Goal: Information Seeking & Learning: Learn about a topic

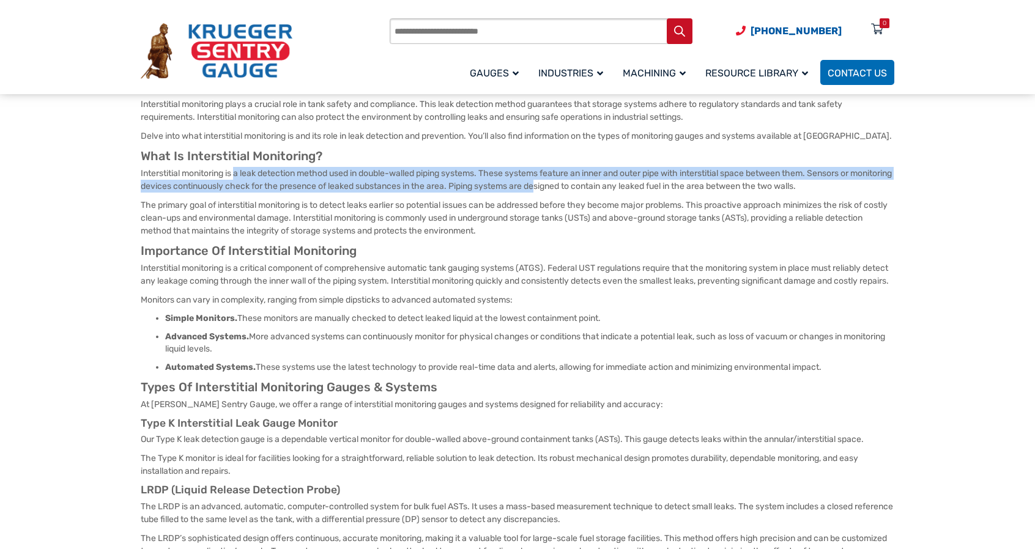
drag, startPoint x: 239, startPoint y: 174, endPoint x: 584, endPoint y: 188, distance: 345.3
click at [584, 188] on p "Interstitial monitoring is a leak detection method used in double-walled piping…" at bounding box center [518, 180] width 754 height 26
click at [379, 191] on p "Interstitial monitoring is a leak detection method used in double-walled piping…" at bounding box center [518, 180] width 754 height 26
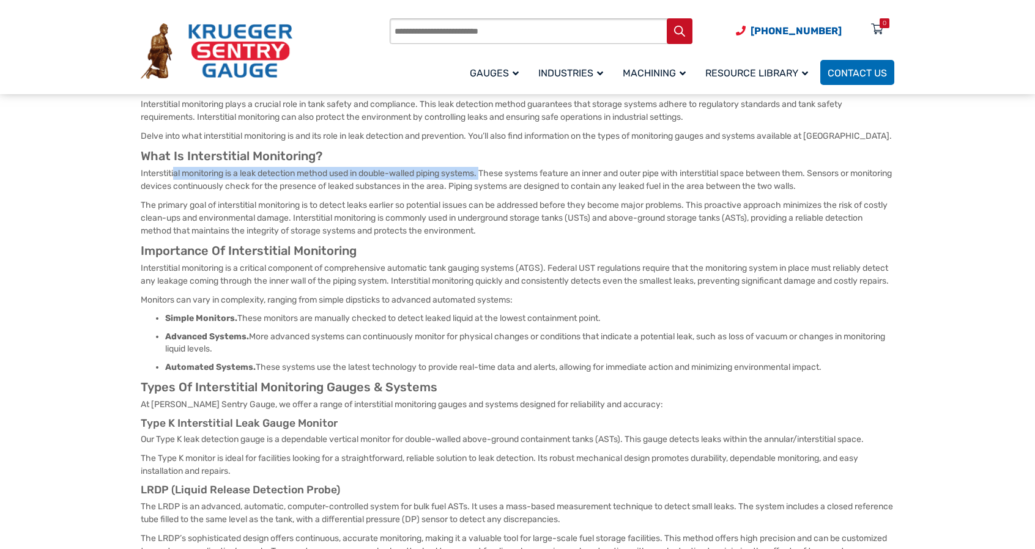
drag, startPoint x: 174, startPoint y: 171, endPoint x: 489, endPoint y: 176, distance: 315.7
click at [489, 176] on p "Interstitial monitoring is a leak detection method used in double-walled piping…" at bounding box center [518, 180] width 754 height 26
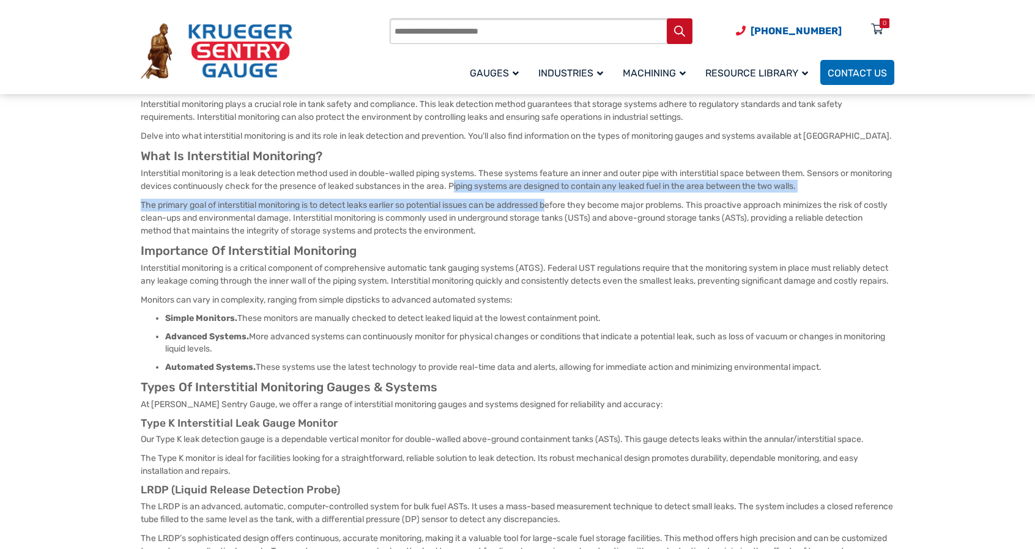
drag, startPoint x: 504, startPoint y: 187, endPoint x: 559, endPoint y: 203, distance: 57.3
click at [559, 203] on article "[DATE] Facebook Twitter Pinterest LinkedIn Interstitial monitoring plays a cruc…" at bounding box center [518, 339] width 754 height 665
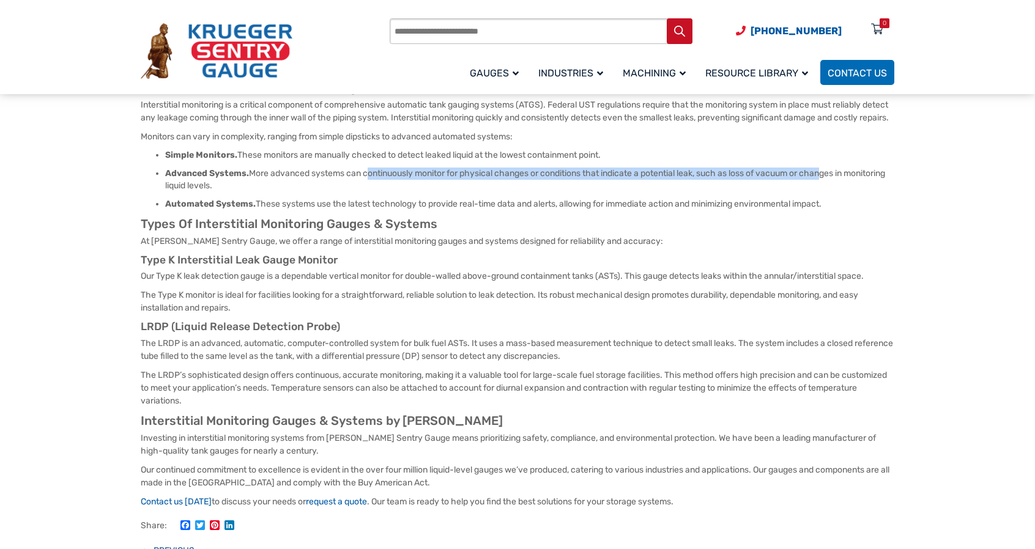
drag, startPoint x: 366, startPoint y: 188, endPoint x: 827, endPoint y: 184, distance: 461.3
click at [827, 184] on li "Advanced Systems. More advanced systems can continuously monitor for physical c…" at bounding box center [529, 180] width 729 height 24
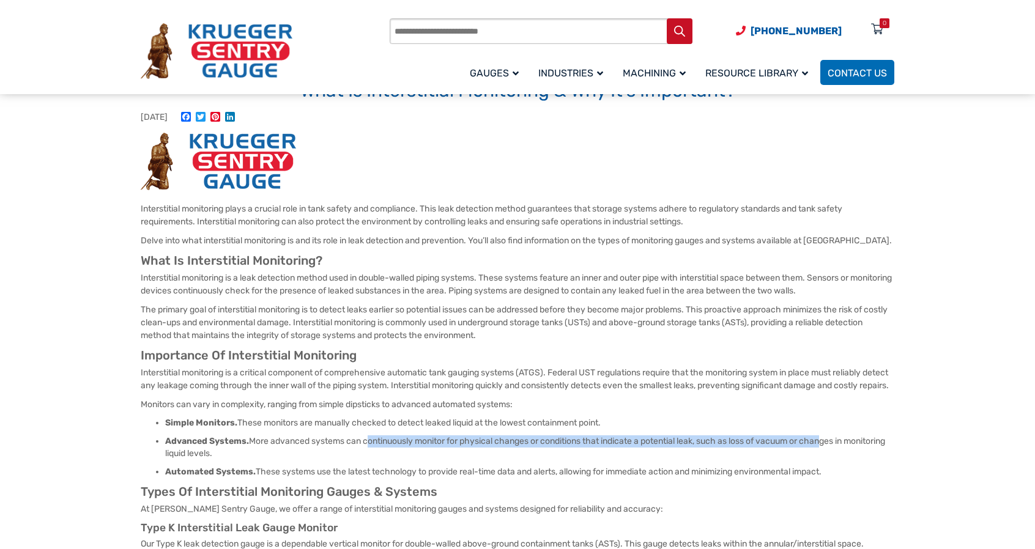
scroll to position [0, 0]
